Goal: Task Accomplishment & Management: Manage account settings

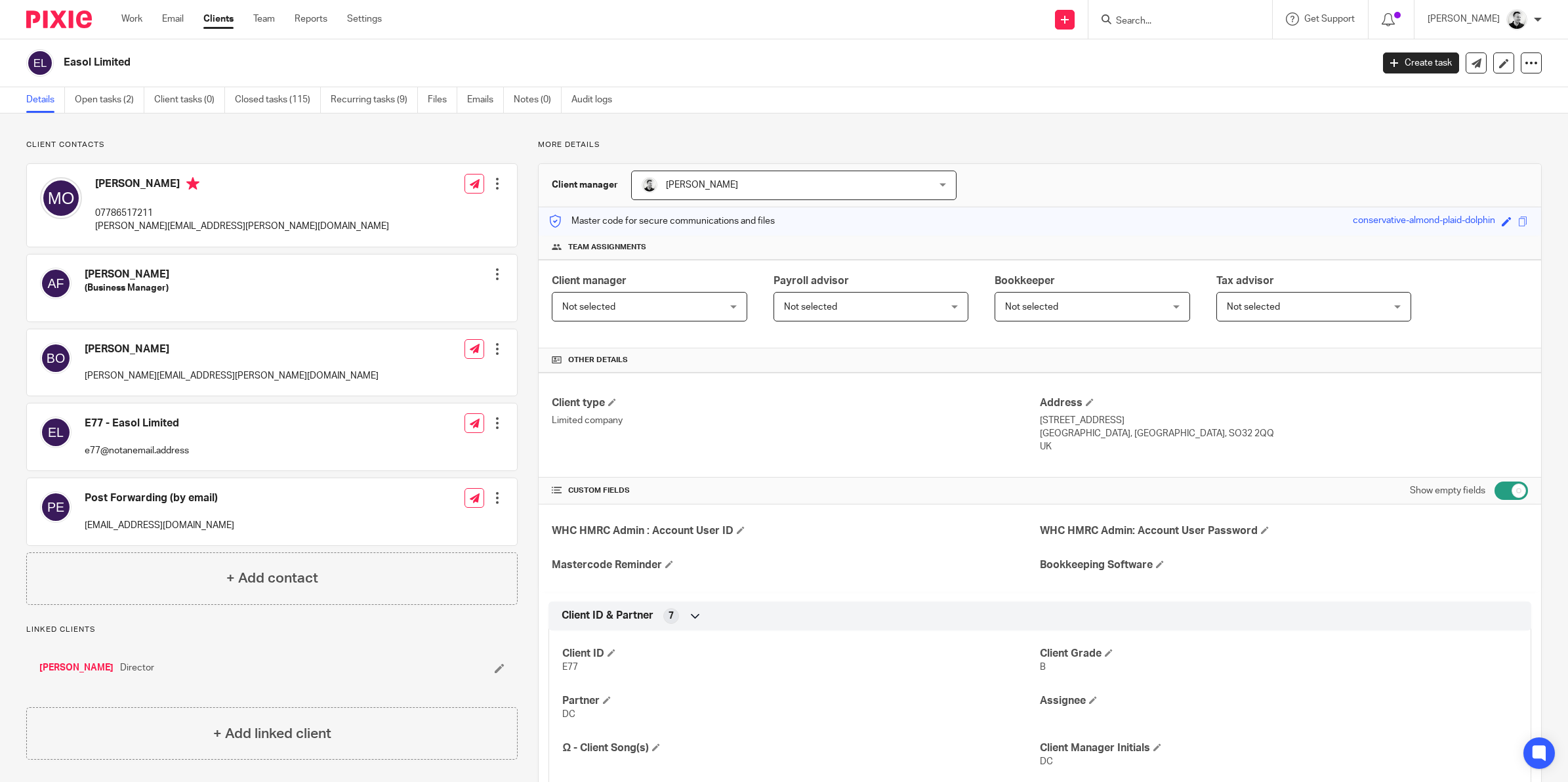
click at [1171, 16] on input "Search" at bounding box center [1174, 21] width 118 height 12
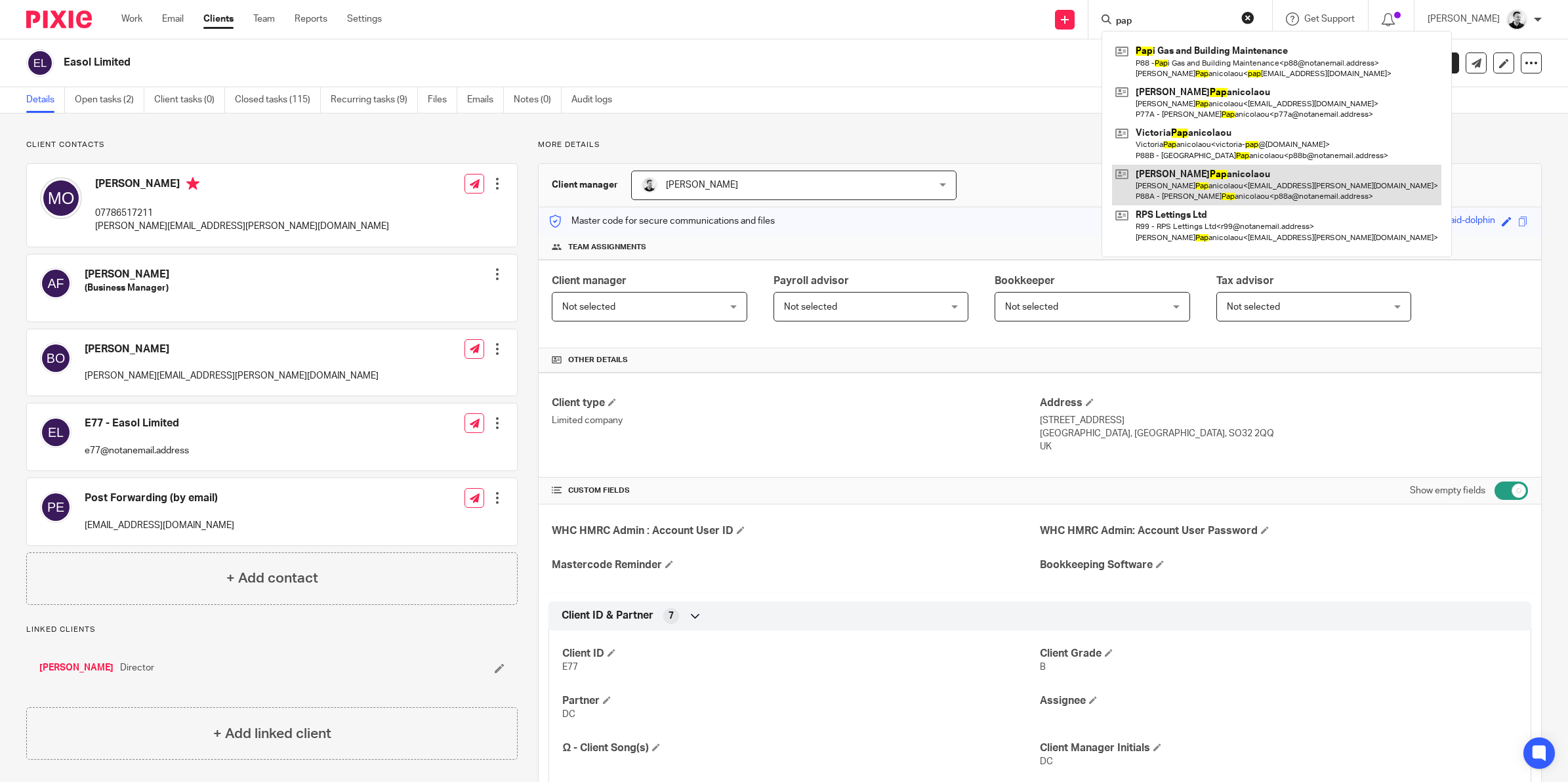
type input "pap"
click at [1192, 174] on link at bounding box center [1276, 185] width 329 height 41
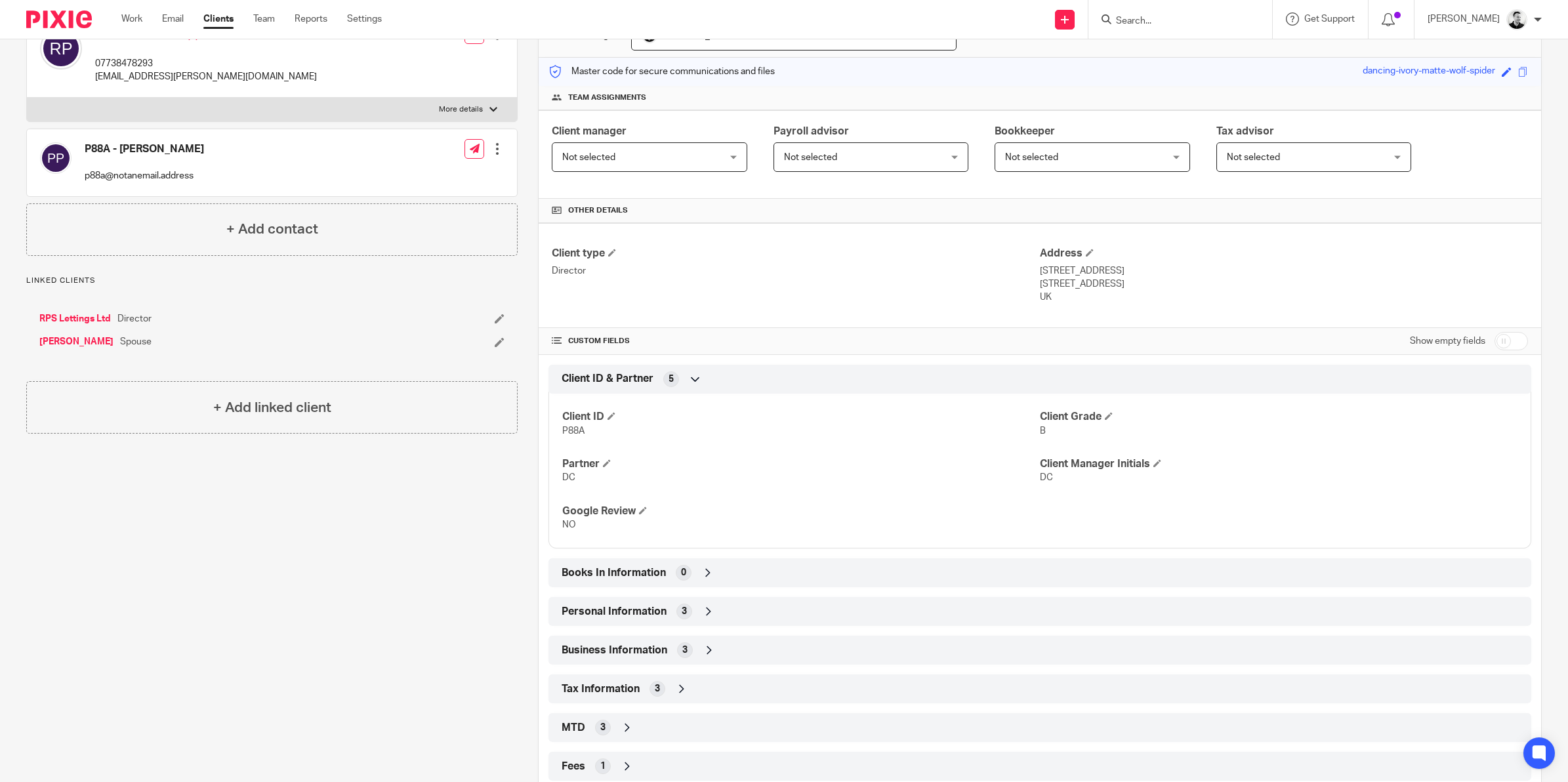
scroll to position [164, 0]
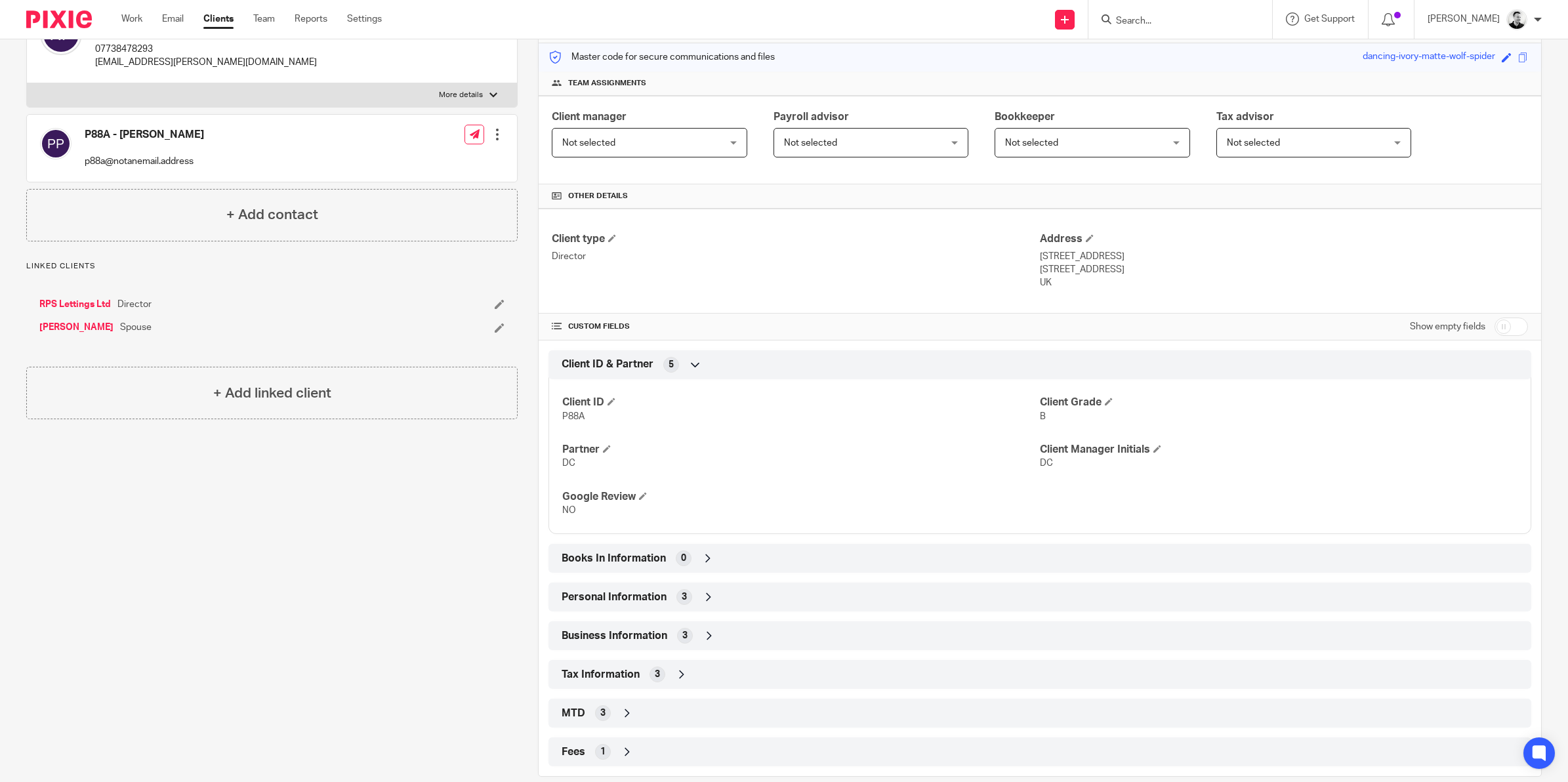
click at [1500, 327] on input "checkbox" at bounding box center [1512, 327] width 34 height 18
checkbox input "true"
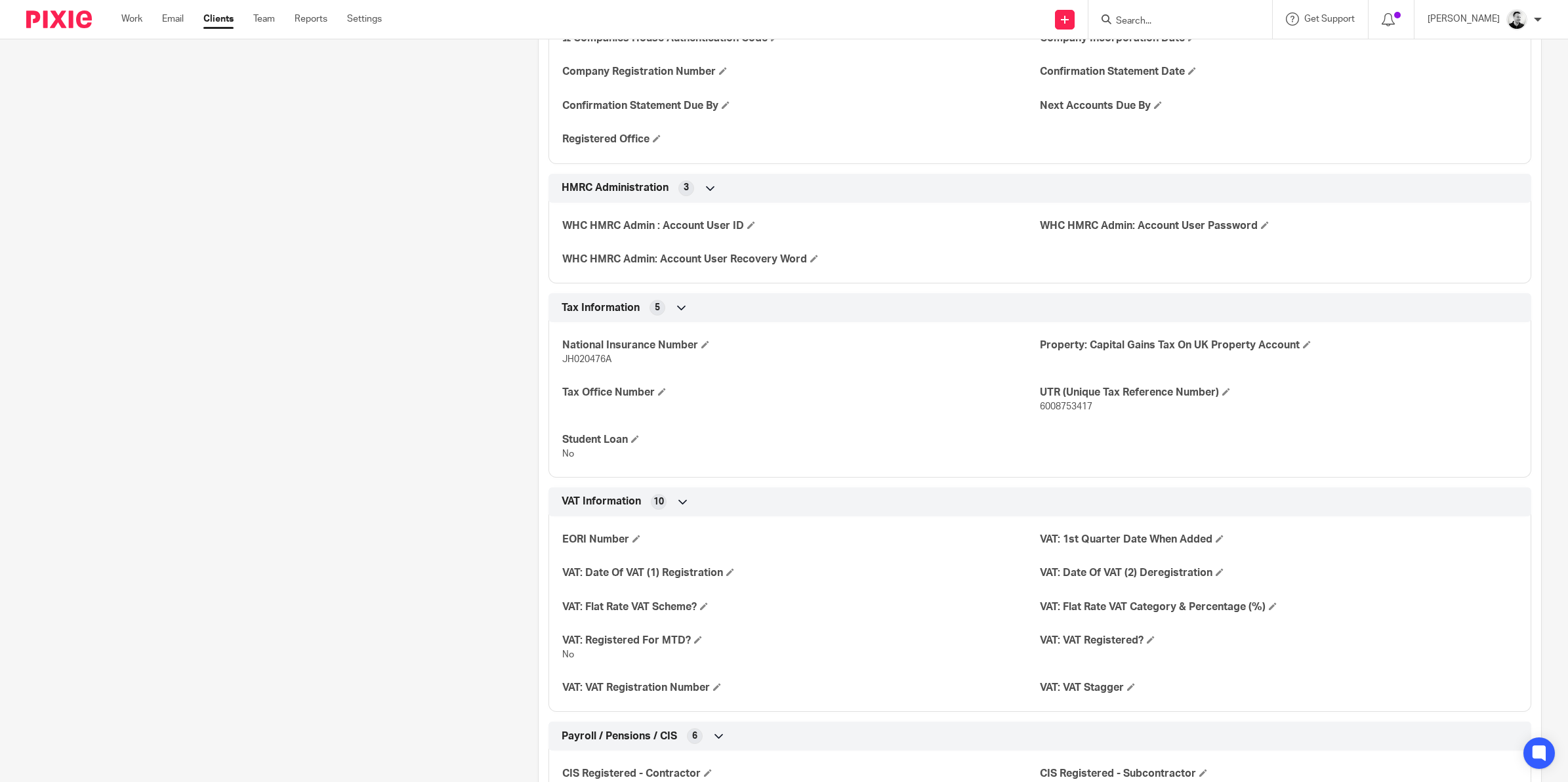
scroll to position [1477, 0]
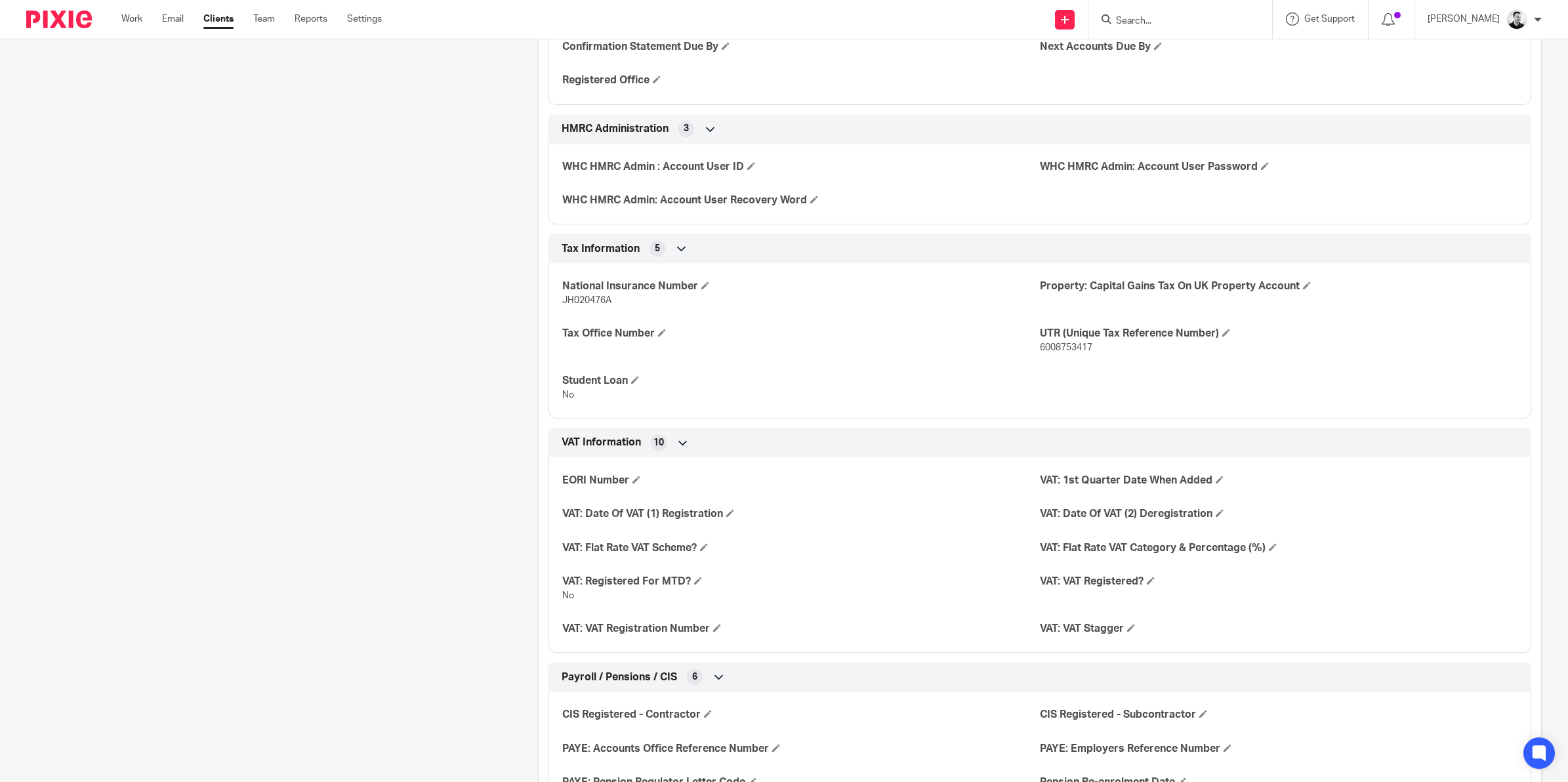
click at [585, 304] on span "JH020476A" at bounding box center [587, 300] width 49 height 9
copy span "JH020476A"
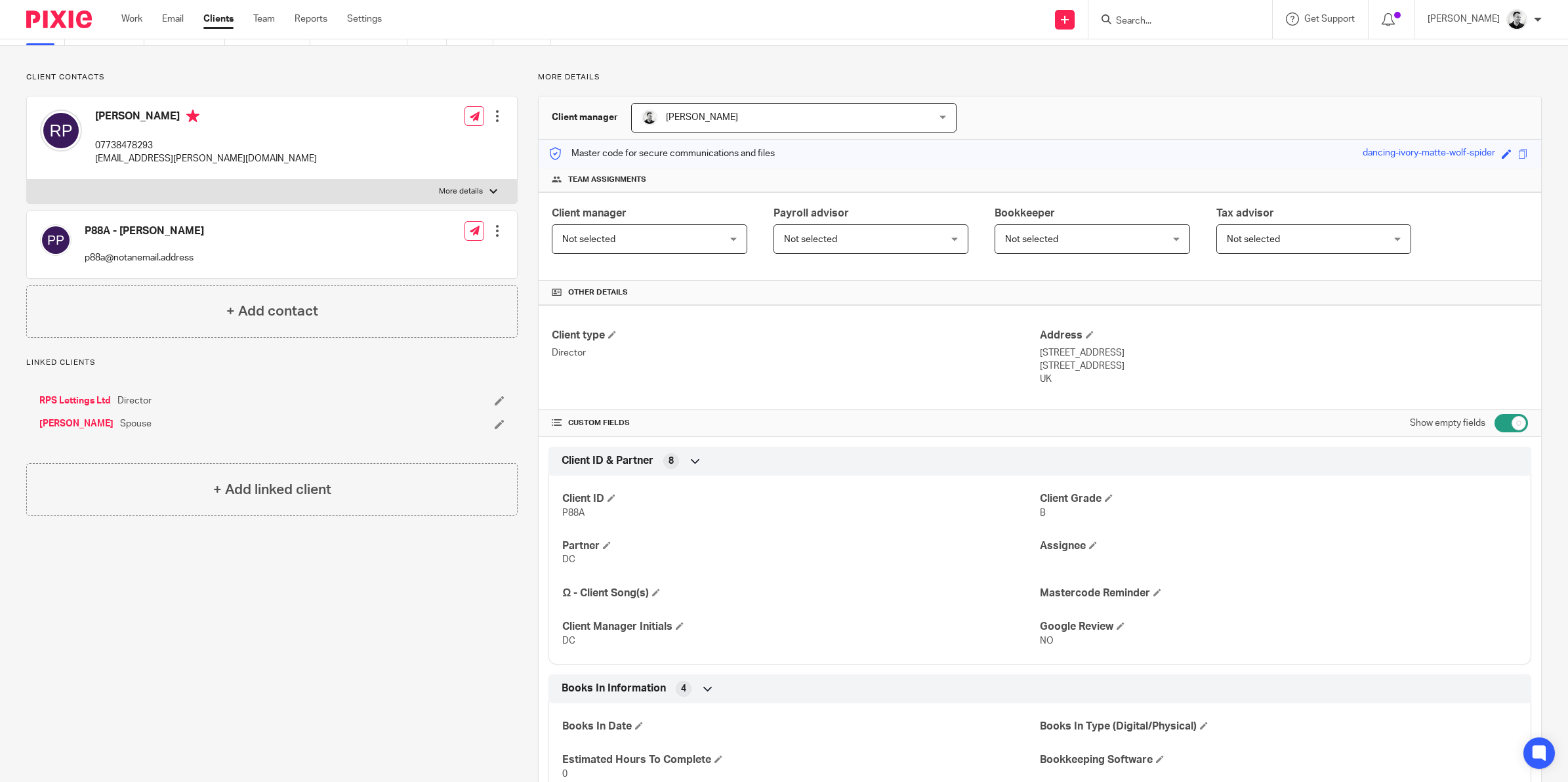
scroll to position [0, 0]
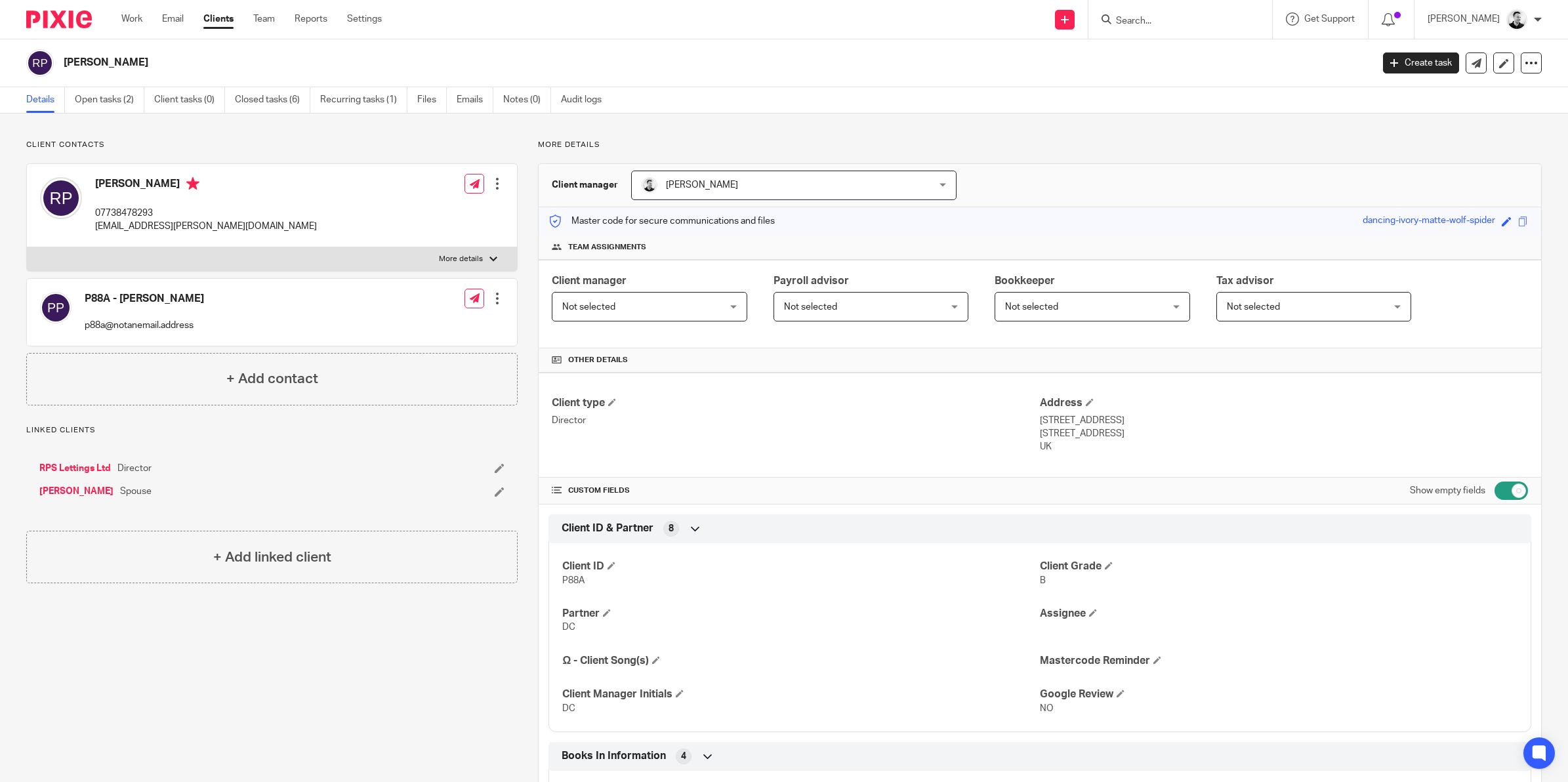
click at [122, 209] on p "07738478293" at bounding box center [206, 213] width 222 height 13
copy p "07738478293"
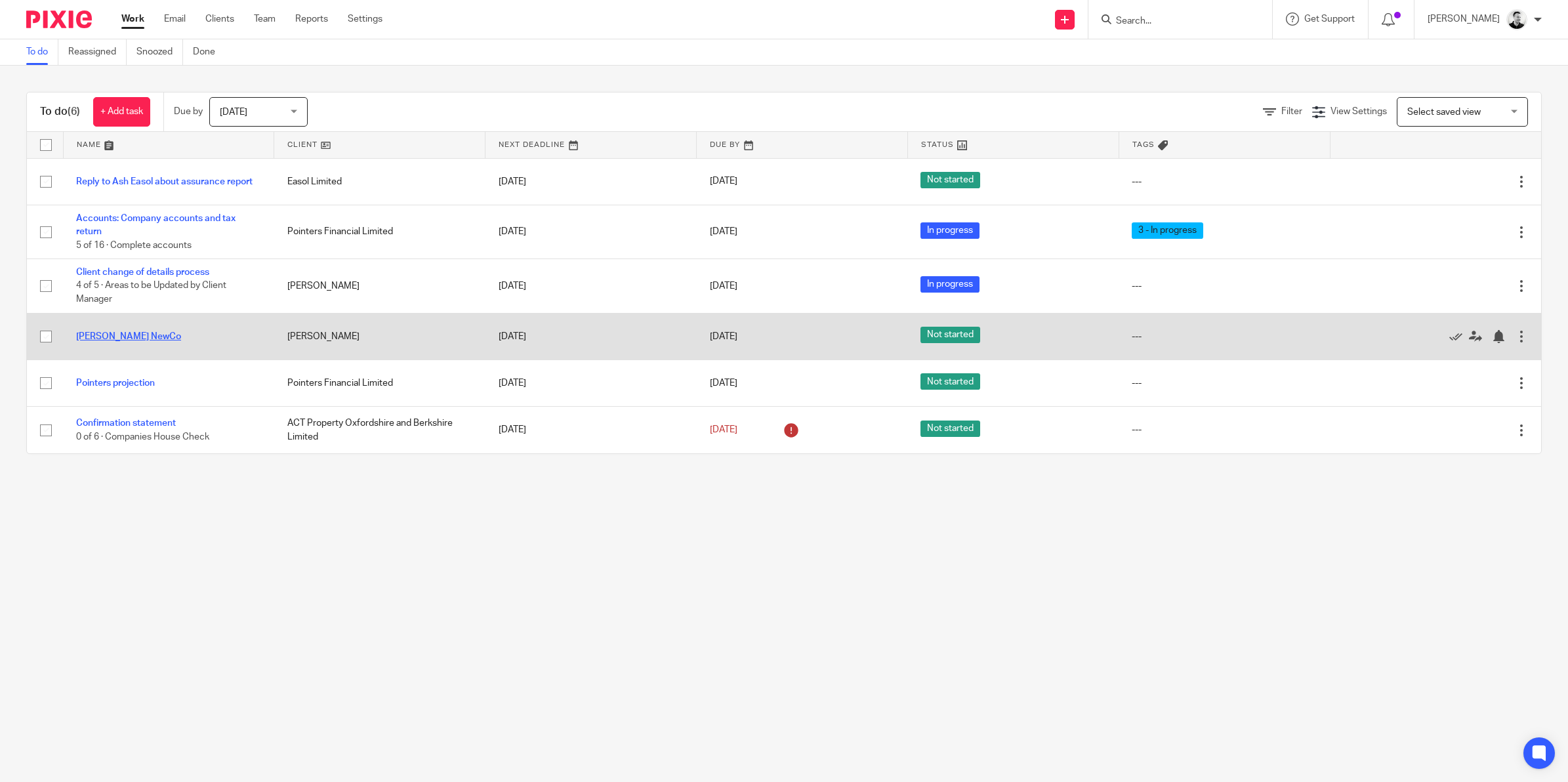
click at [128, 335] on link "Rob Pap NewCo" at bounding box center [128, 337] width 105 height 9
click at [1449, 335] on icon at bounding box center [1456, 337] width 13 height 13
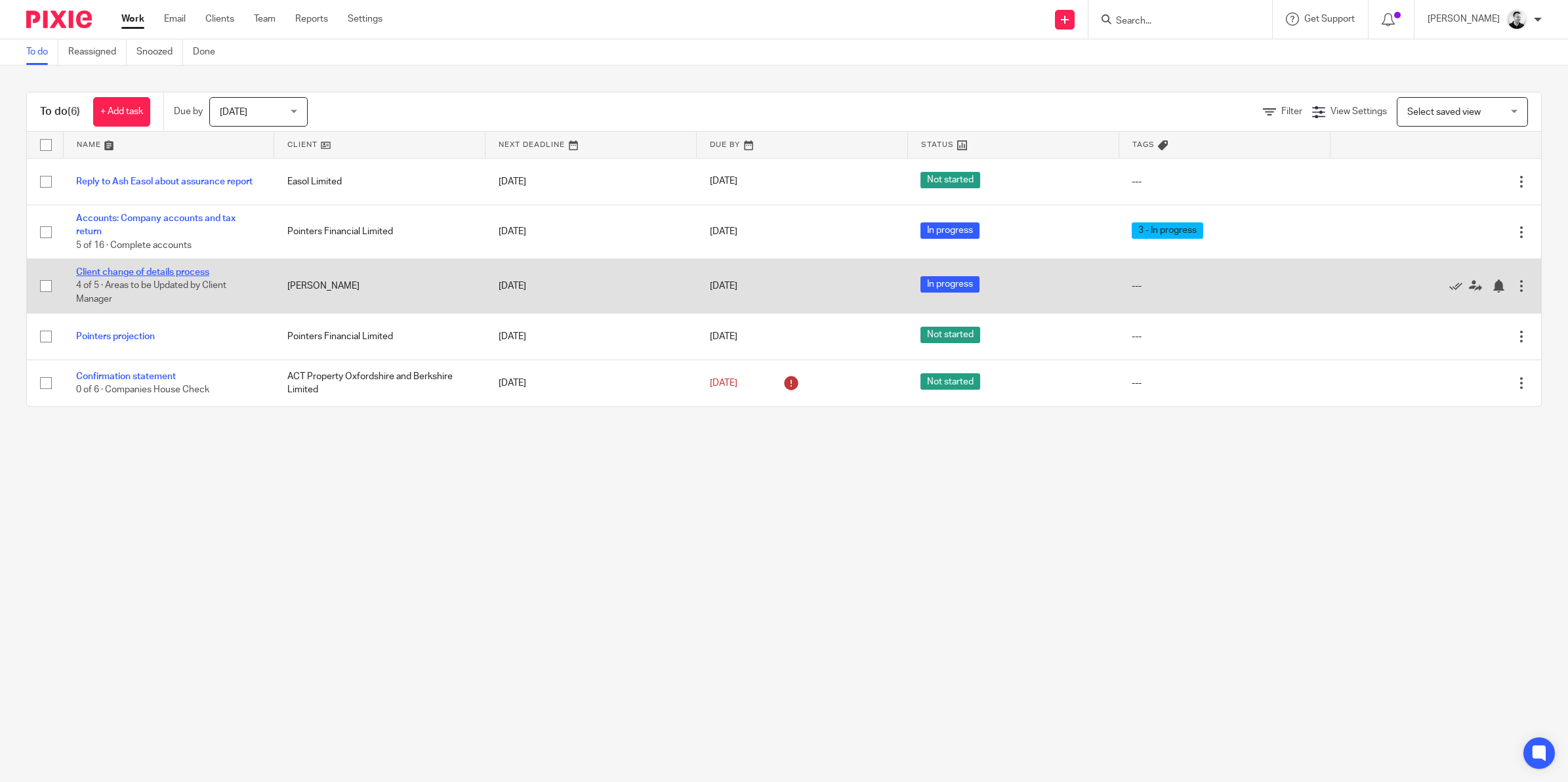
click at [150, 274] on link "Client change of details process" at bounding box center [143, 272] width 133 height 9
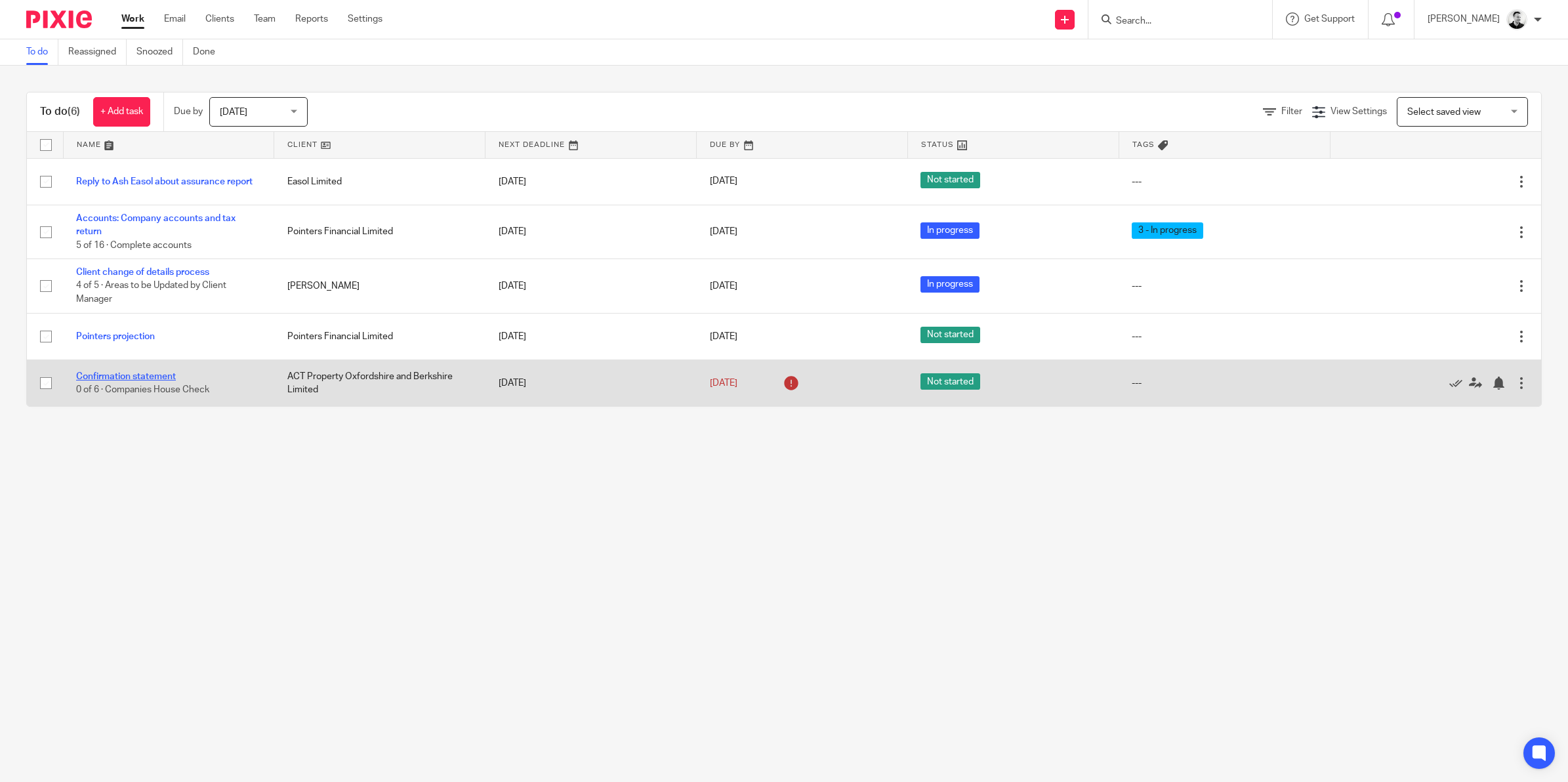
click at [135, 375] on link "Confirmation statement" at bounding box center [126, 377] width 100 height 9
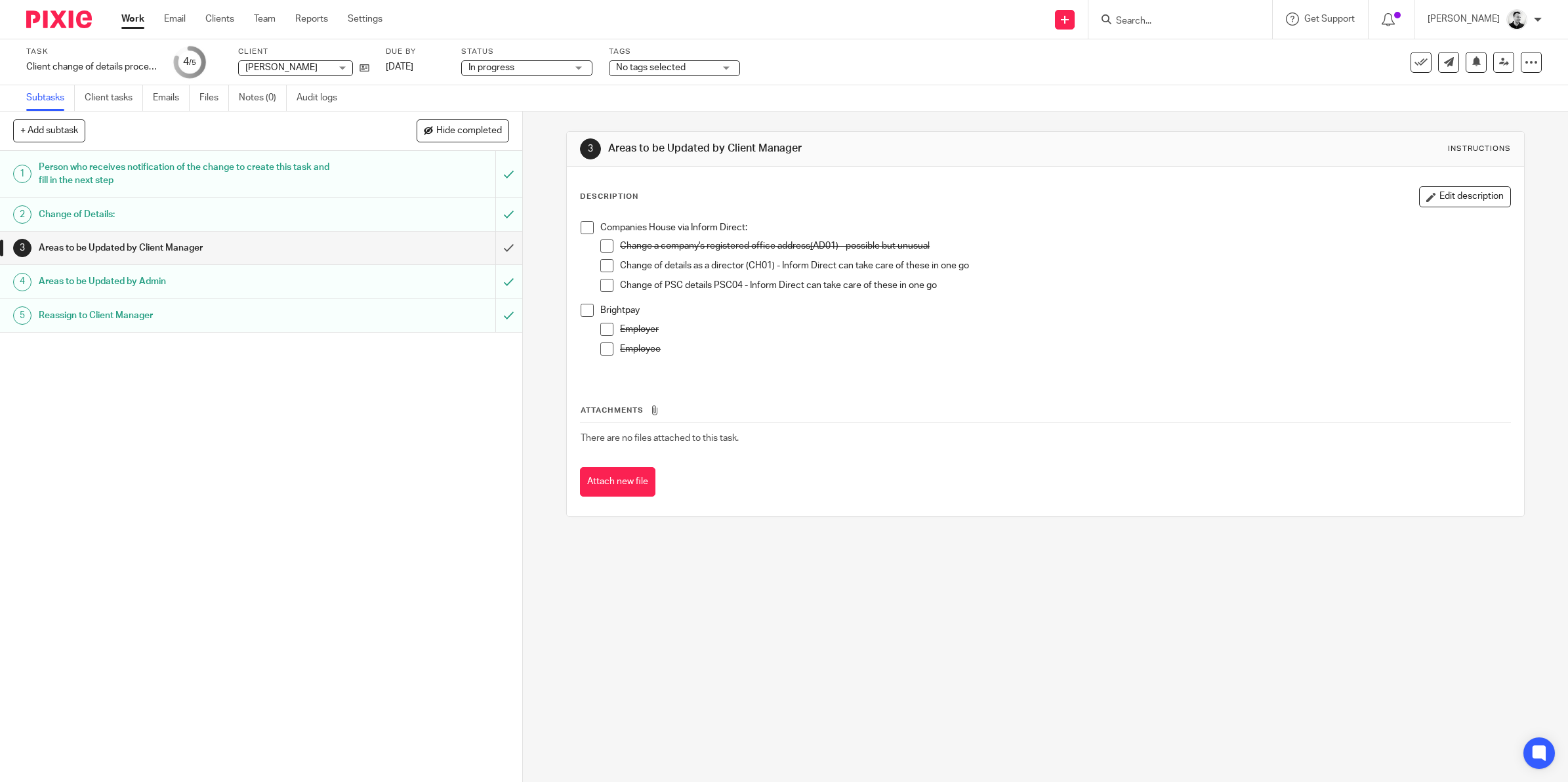
click at [230, 208] on h1 "Change of Details:" at bounding box center [186, 214] width 296 height 20
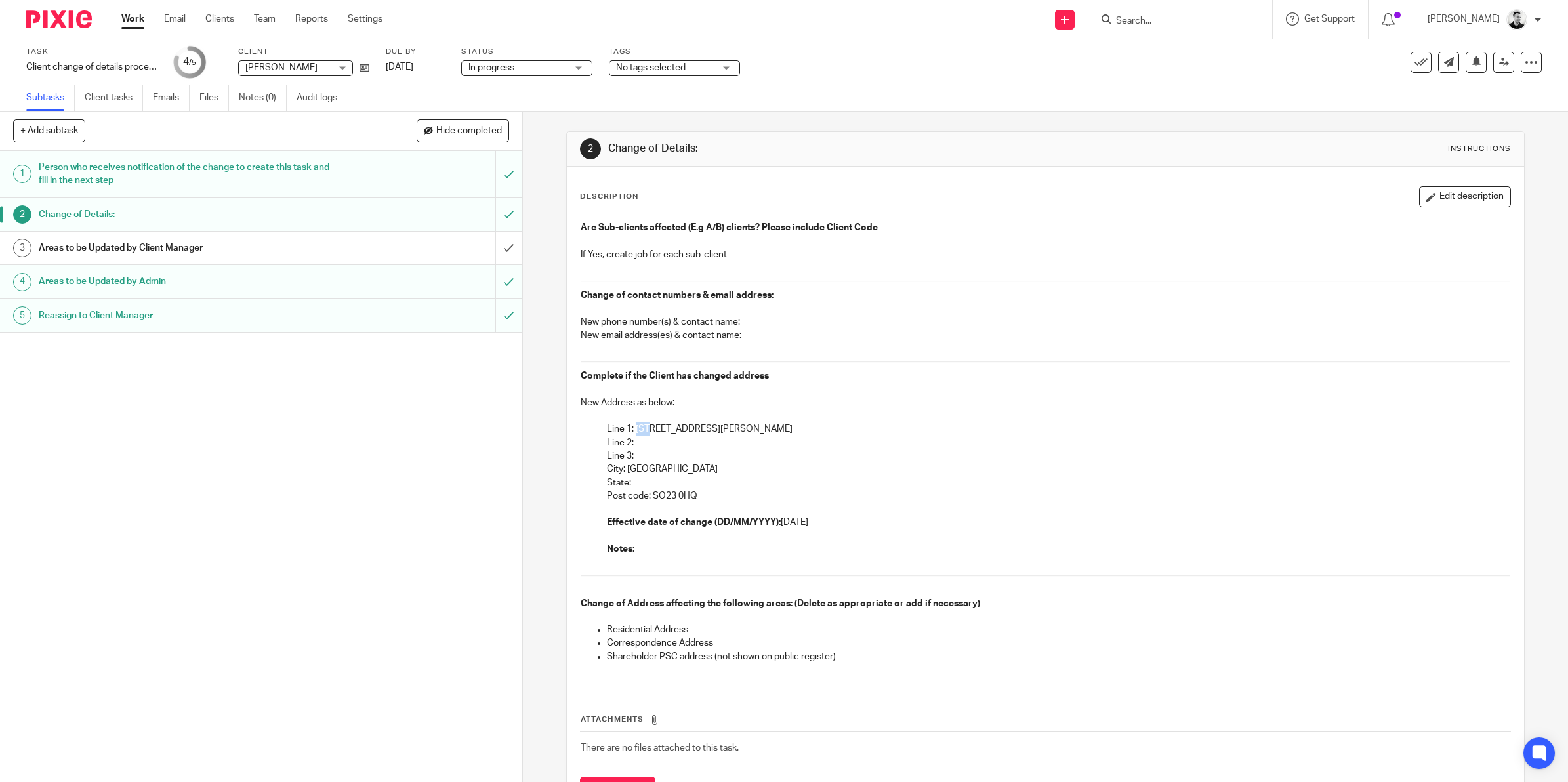
drag, startPoint x: 633, startPoint y: 429, endPoint x: 646, endPoint y: 429, distance: 13.0
click at [646, 429] on p "Line 1: 21 St Johns Road" at bounding box center [1059, 429] width 903 height 13
drag, startPoint x: 647, startPoint y: 496, endPoint x: 681, endPoint y: 496, distance: 34.0
click at [681, 496] on p "Post code: SO23 0HQ" at bounding box center [1059, 496] width 903 height 13
drag, startPoint x: 681, startPoint y: 496, endPoint x: 648, endPoint y: 496, distance: 33.0
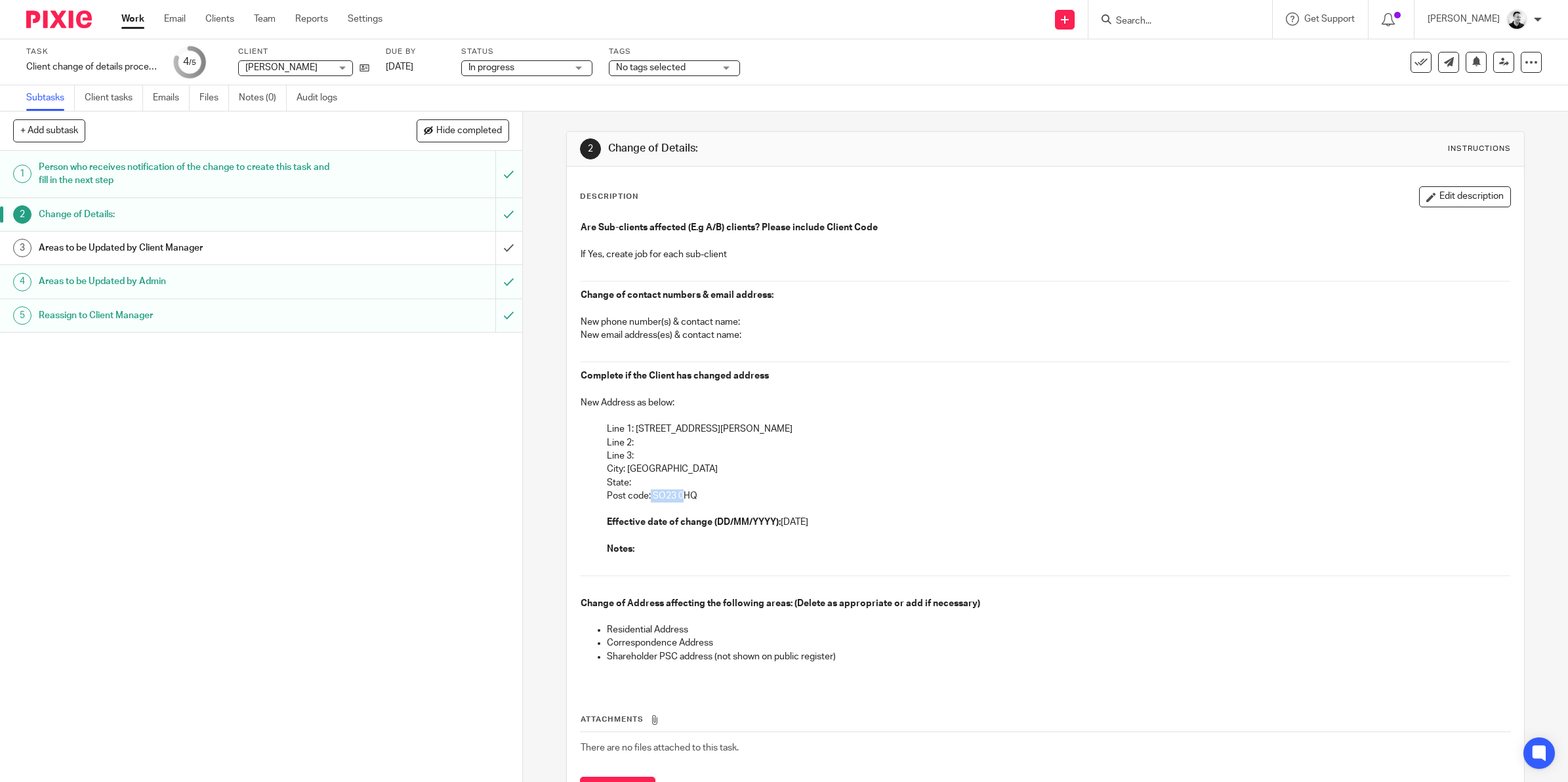
click at [672, 496] on p "Post code: SO23 0HQ" at bounding box center [1059, 496] width 903 height 13
drag, startPoint x: 647, startPoint y: 497, endPoint x: 678, endPoint y: 497, distance: 31.0
click at [678, 497] on p "Post code: SO23 0HQ" at bounding box center [1059, 496] width 903 height 13
drag, startPoint x: 678, startPoint y: 497, endPoint x: 657, endPoint y: 497, distance: 21.0
click at [676, 497] on p "Post code: SO23 0HQ" at bounding box center [1059, 496] width 903 height 13
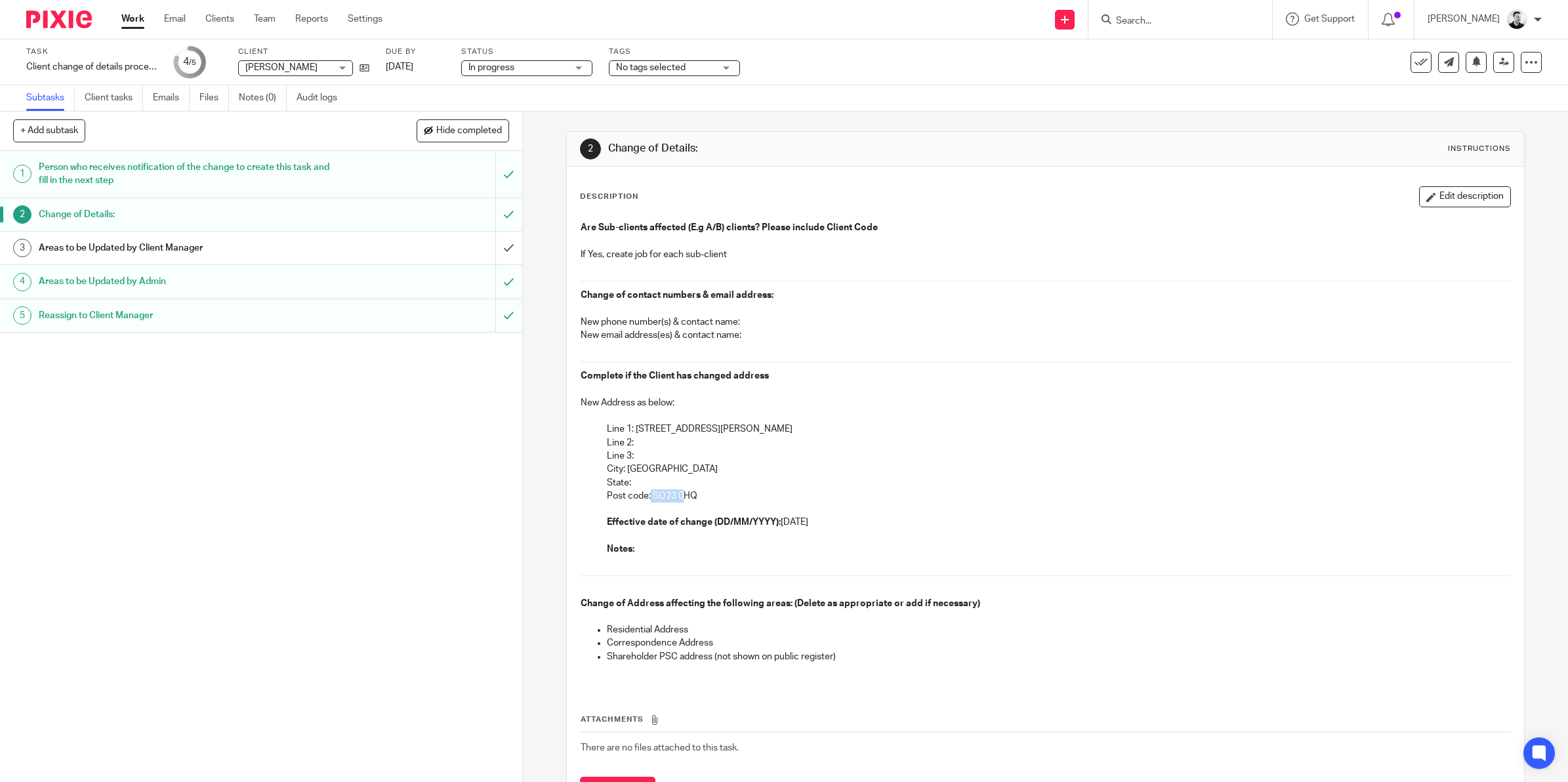
click at [645, 497] on p "Post code: SO23 0HQ" at bounding box center [1059, 496] width 903 height 13
drag, startPoint x: 648, startPoint y: 497, endPoint x: 689, endPoint y: 497, distance: 41.0
click at [689, 497] on p "Post code: SO23 0HQ" at bounding box center [1059, 496] width 903 height 13
copy p "SO23 0HQ"
click at [174, 249] on h1 "Areas to be Updated by Client Manager" at bounding box center [186, 248] width 296 height 20
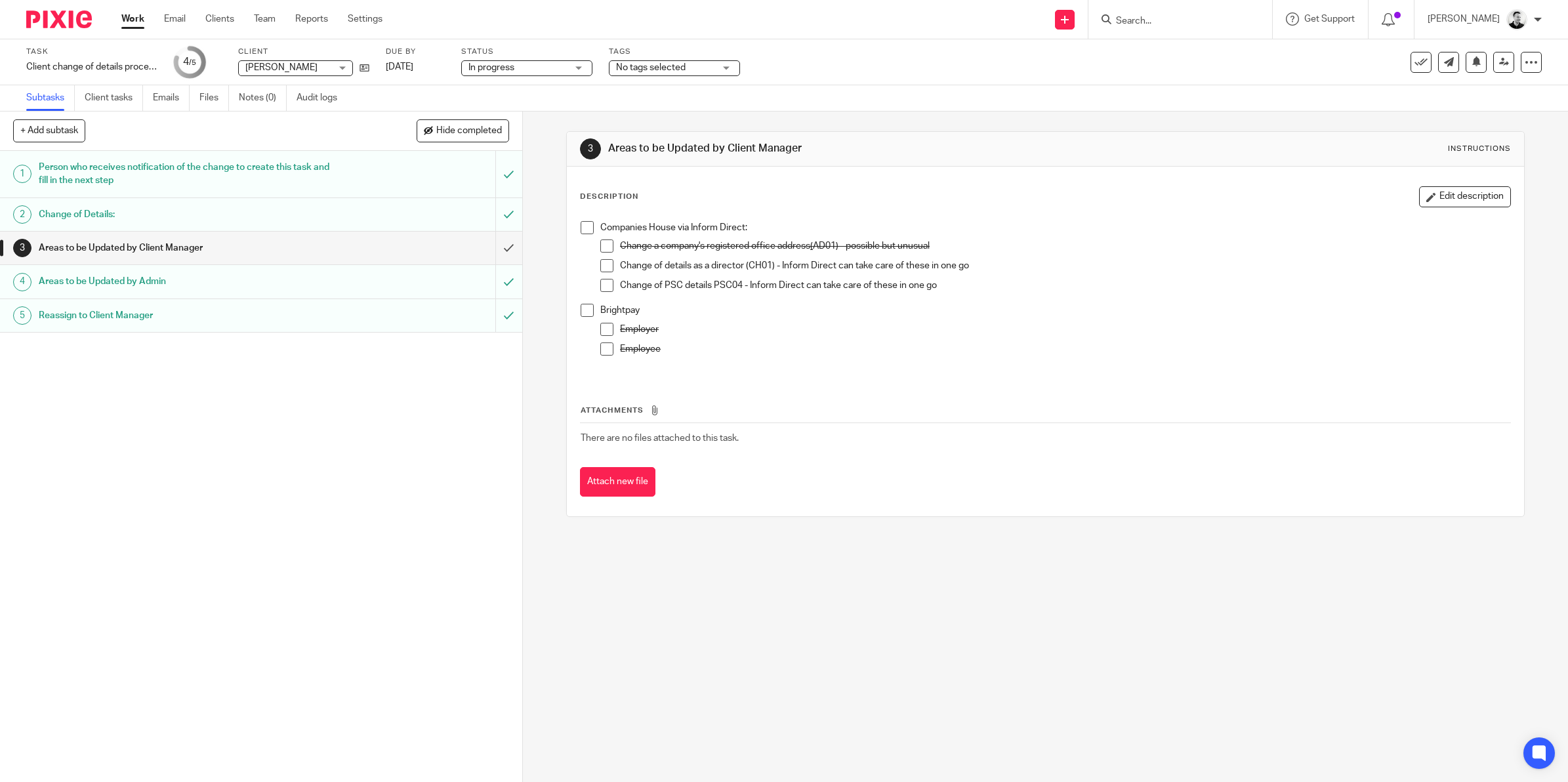
click at [601, 266] on span at bounding box center [607, 266] width 13 height 13
click at [602, 289] on span at bounding box center [607, 285] width 13 height 13
click at [581, 227] on span at bounding box center [587, 228] width 13 height 13
click at [497, 244] on input "submit" at bounding box center [261, 248] width 523 height 33
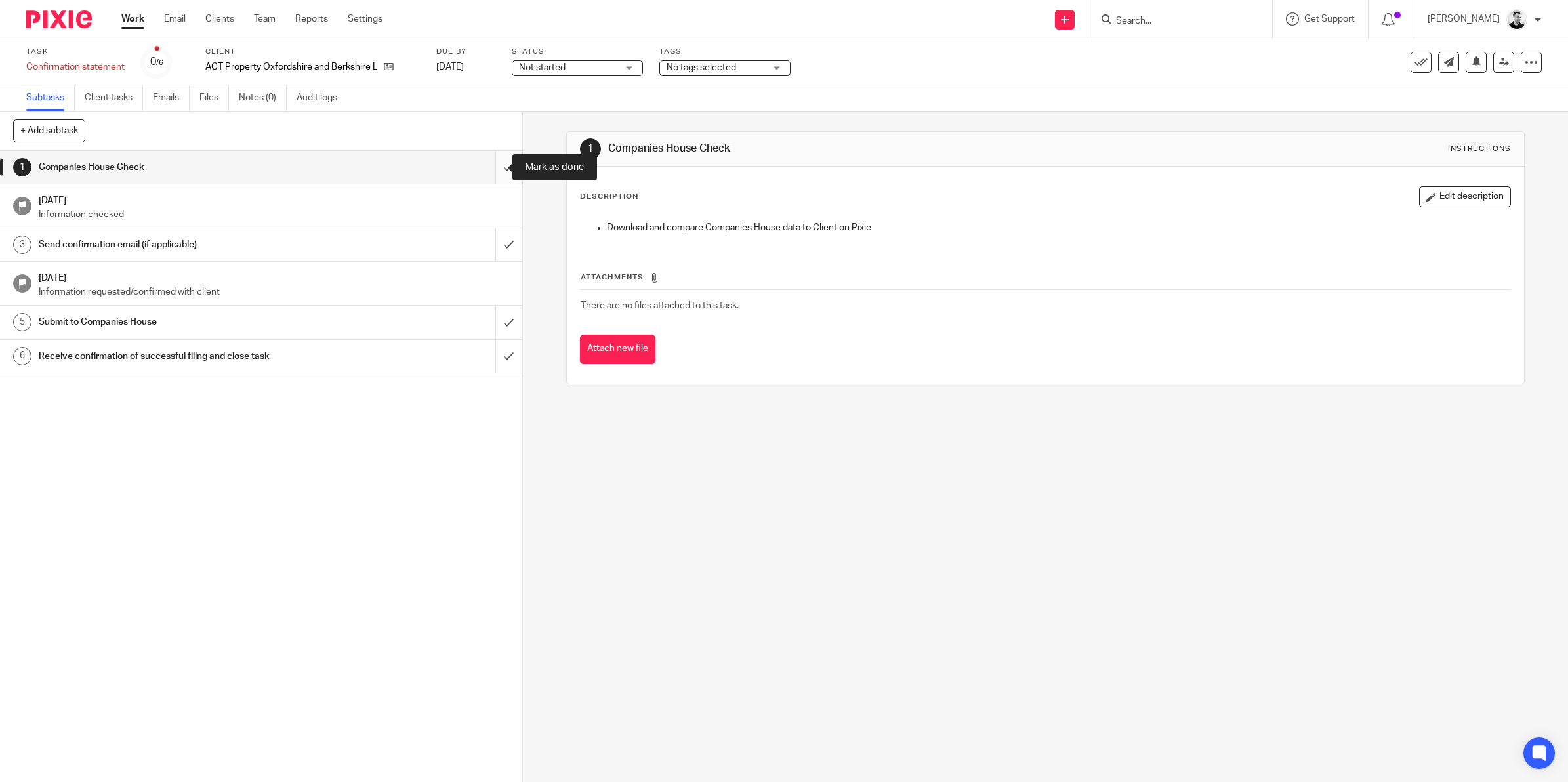
click at [491, 162] on input "submit" at bounding box center [261, 167] width 523 height 33
click at [492, 244] on input "submit" at bounding box center [261, 245] width 523 height 33
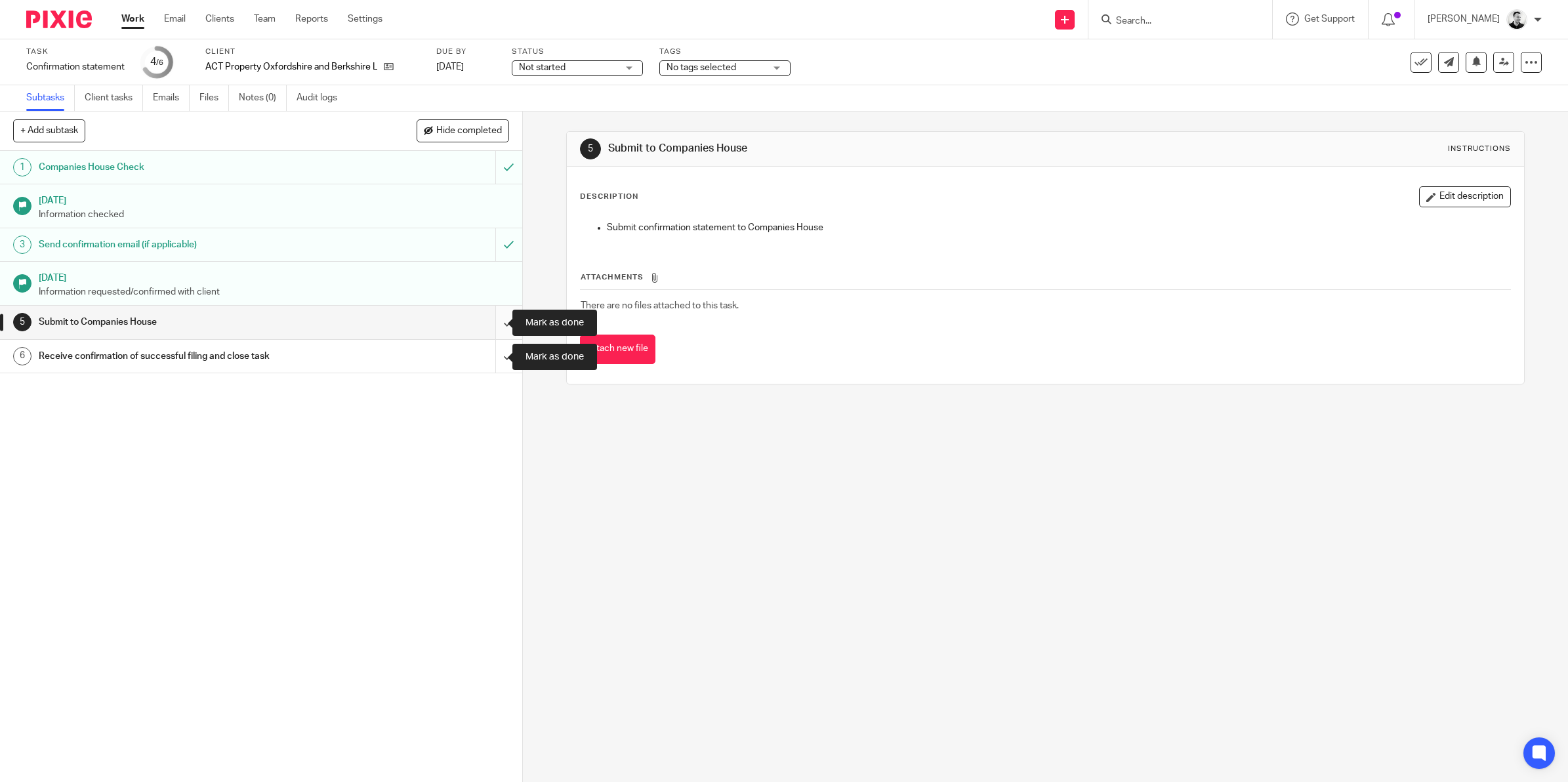
click at [490, 320] on input "submit" at bounding box center [261, 322] width 523 height 33
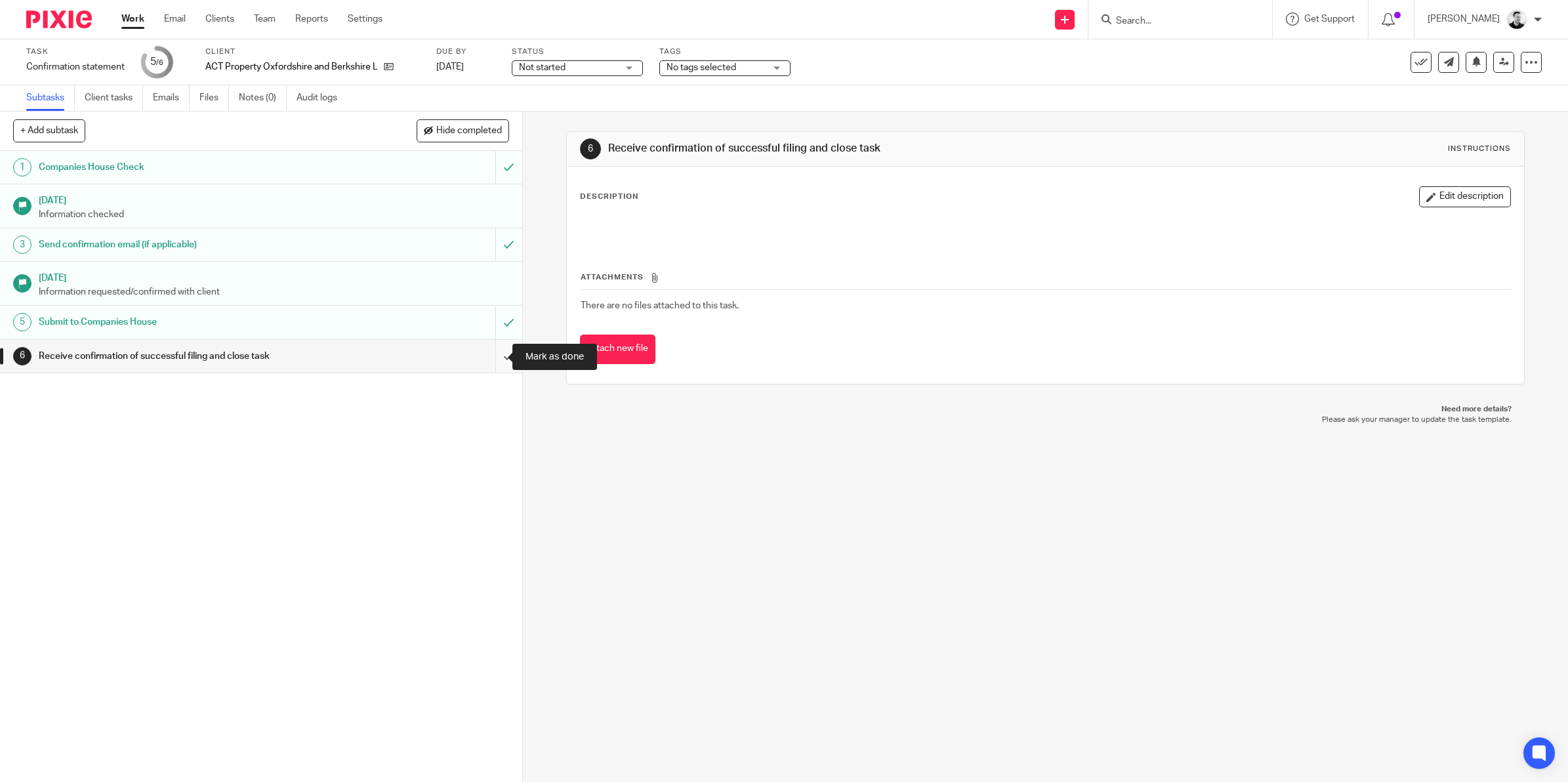
click at [494, 362] on input "submit" at bounding box center [261, 356] width 523 height 33
